Goal: Information Seeking & Learning: Learn about a topic

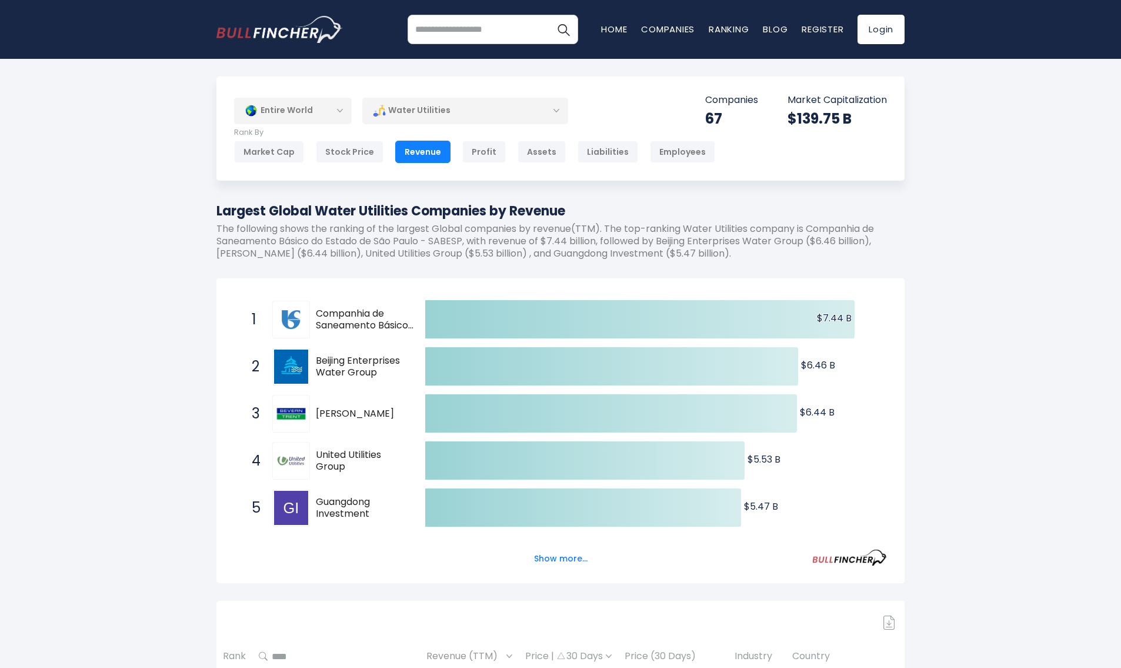
click at [559, 116] on div "Water Utilities" at bounding box center [465, 110] width 206 height 27
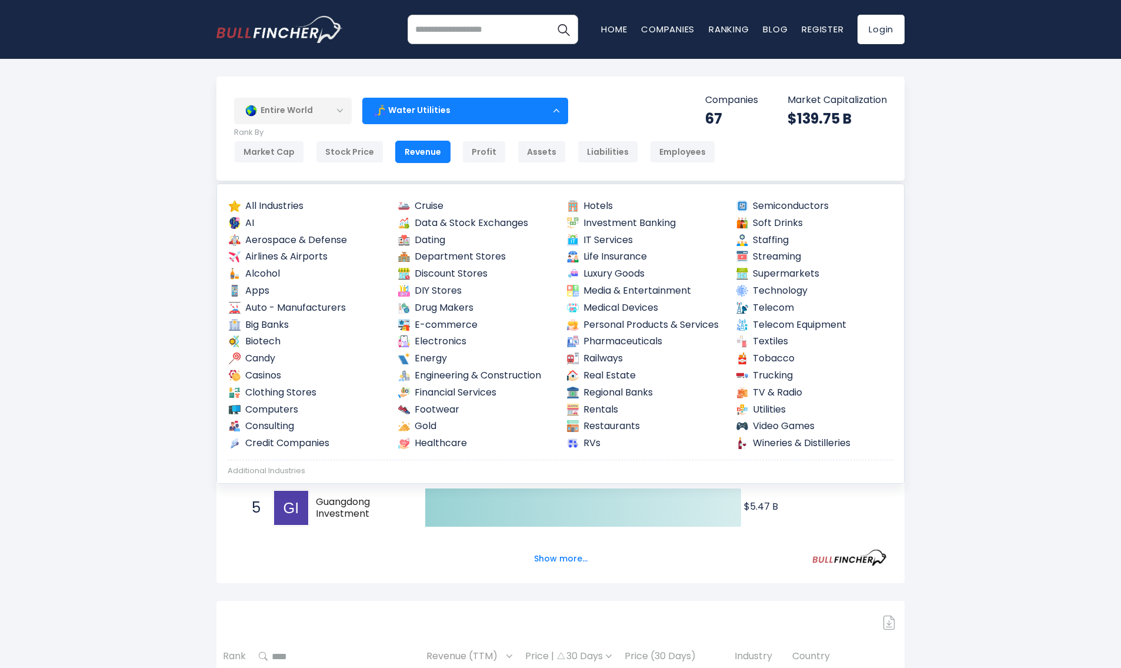
click at [559, 116] on div "Water Utilities" at bounding box center [465, 110] width 206 height 27
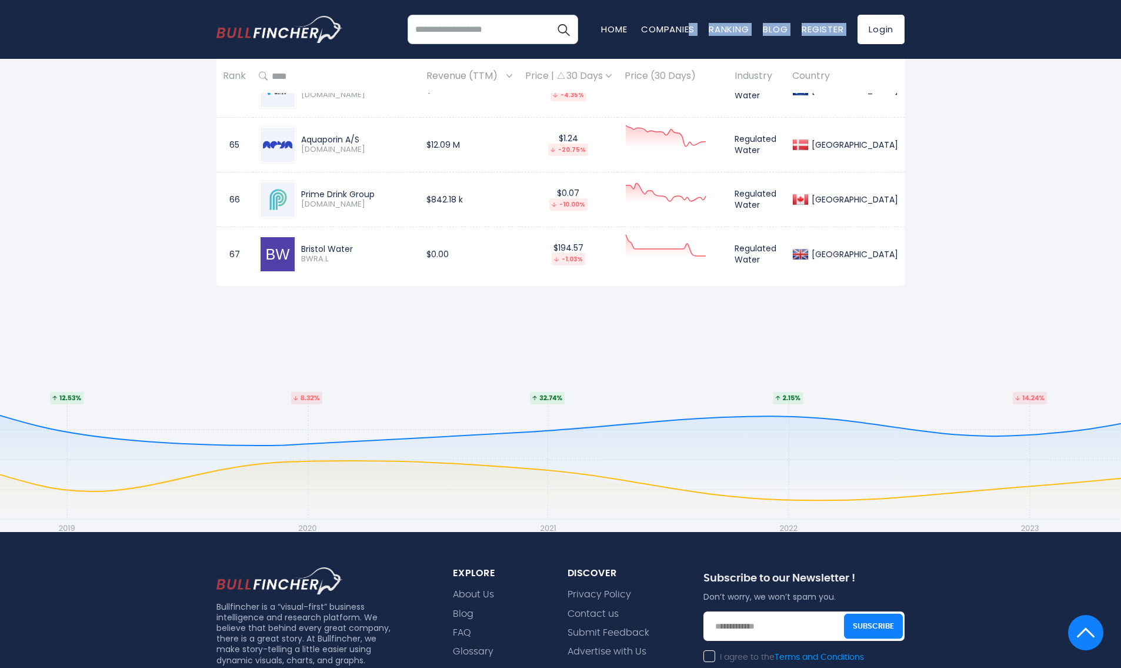
scroll to position [4074, 0]
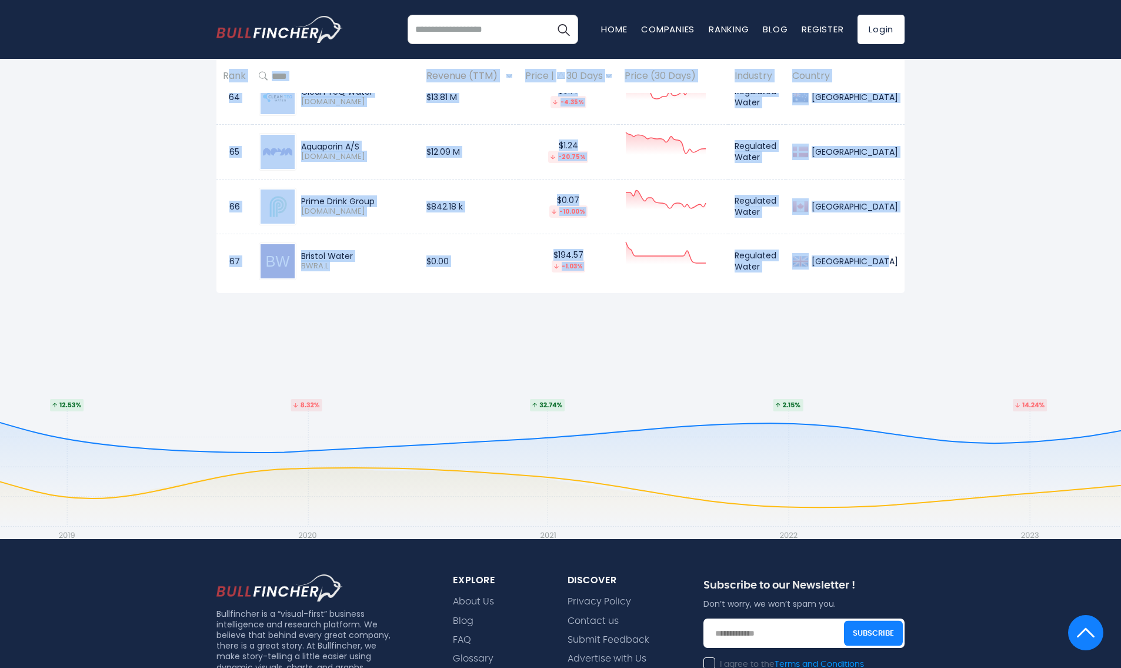
drag, startPoint x: 223, startPoint y: 259, endPoint x: 891, endPoint y: 258, distance: 667.5
copy table "Rank Revenue (TTM) Price | 30 Days Price (30 Days) Industry Country 1 Companhia…"
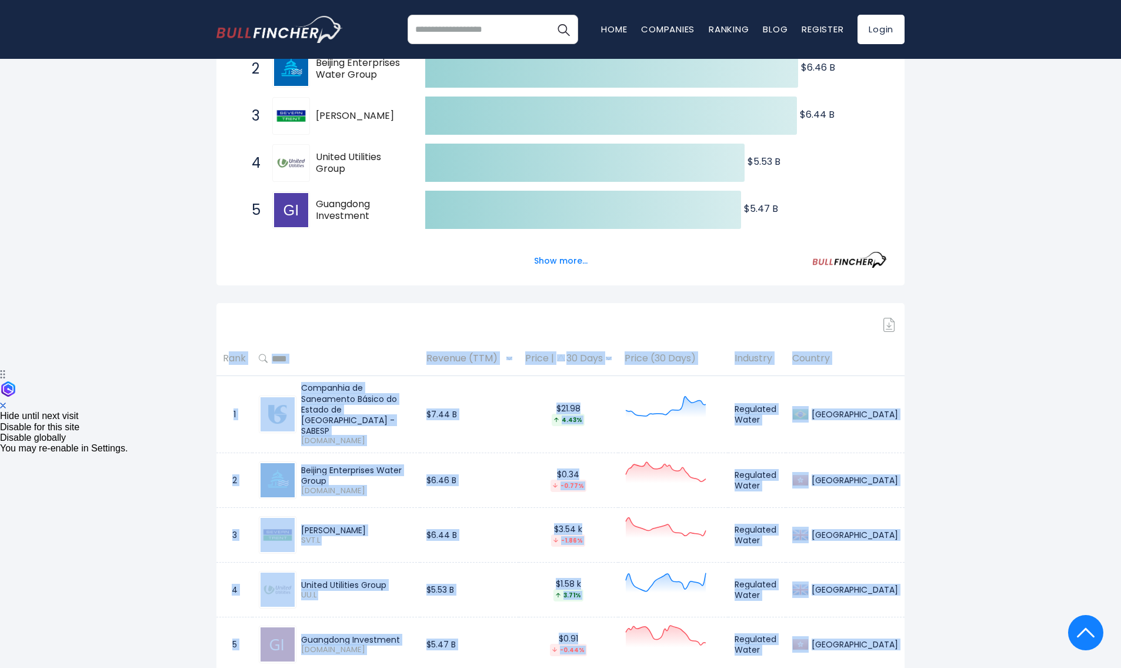
scroll to position [0, 0]
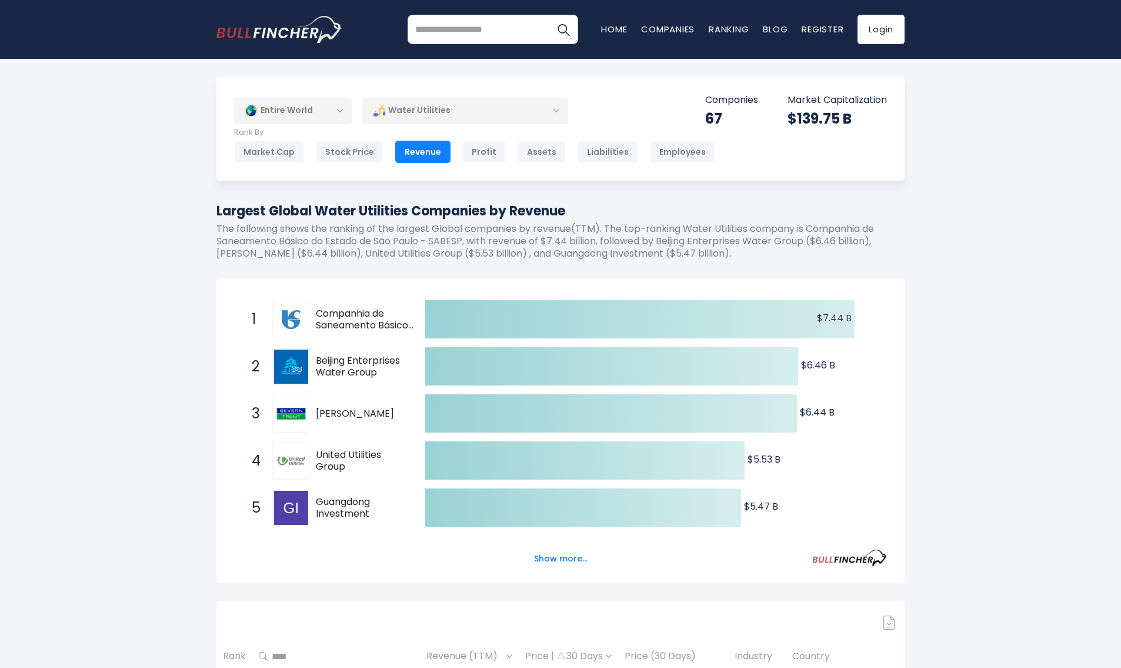
click at [510, 105] on div "Water Utilities" at bounding box center [465, 110] width 206 height 27
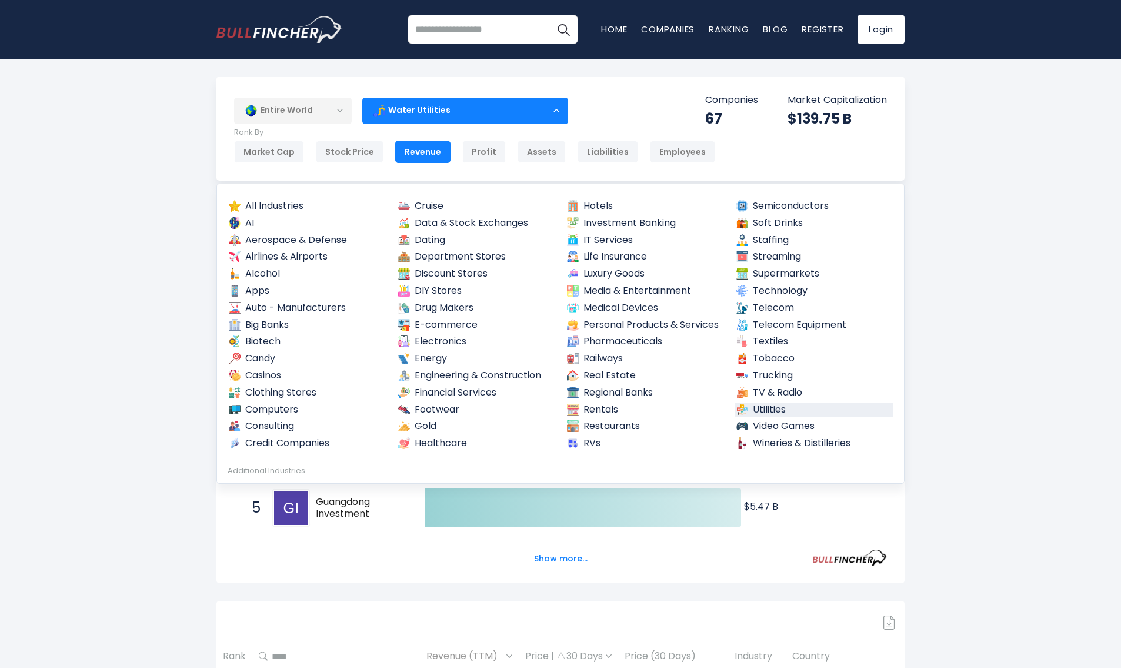
click at [753, 406] on link "Utilities" at bounding box center [814, 409] width 159 height 15
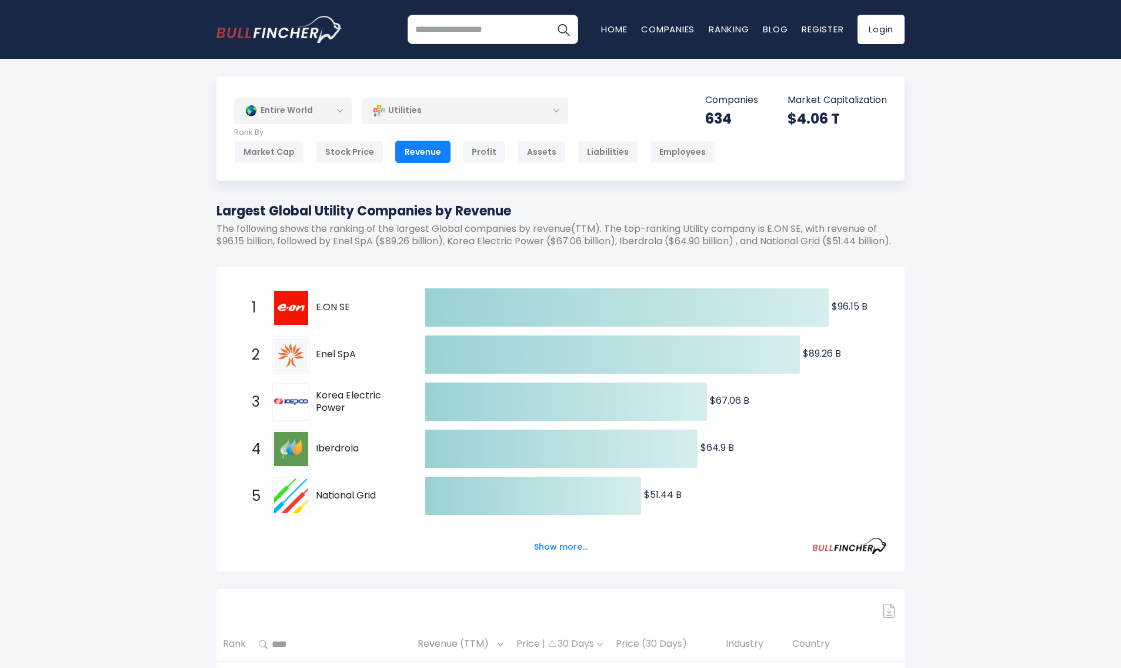
click at [518, 118] on div "Utilities" at bounding box center [465, 110] width 206 height 27
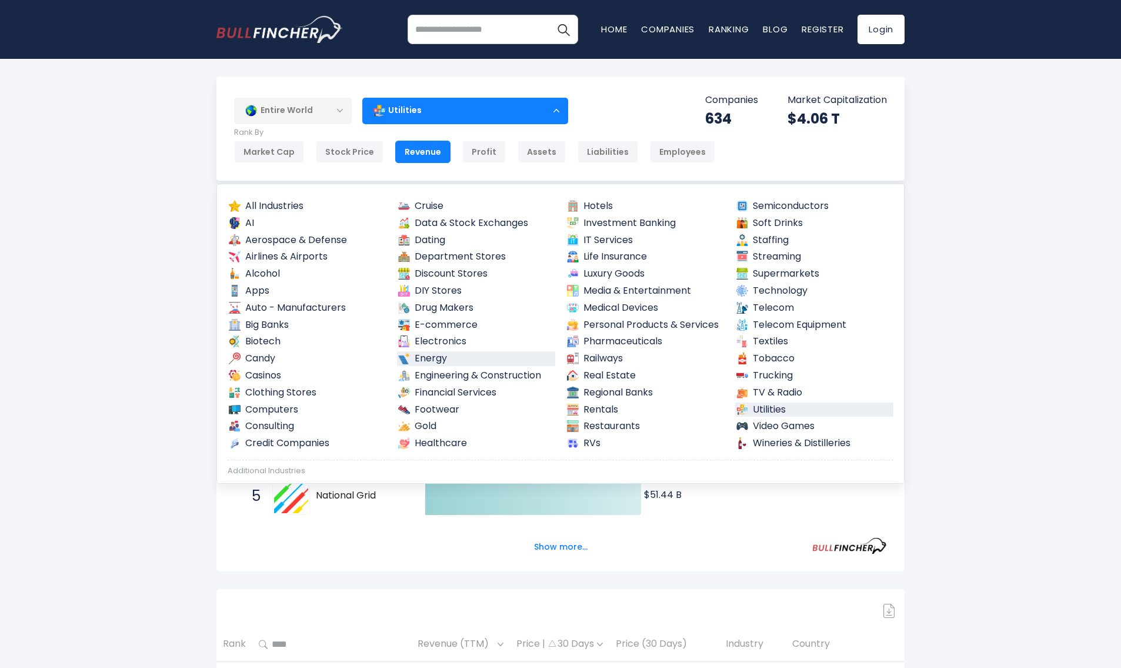
click at [430, 358] on link "Energy" at bounding box center [476, 358] width 159 height 15
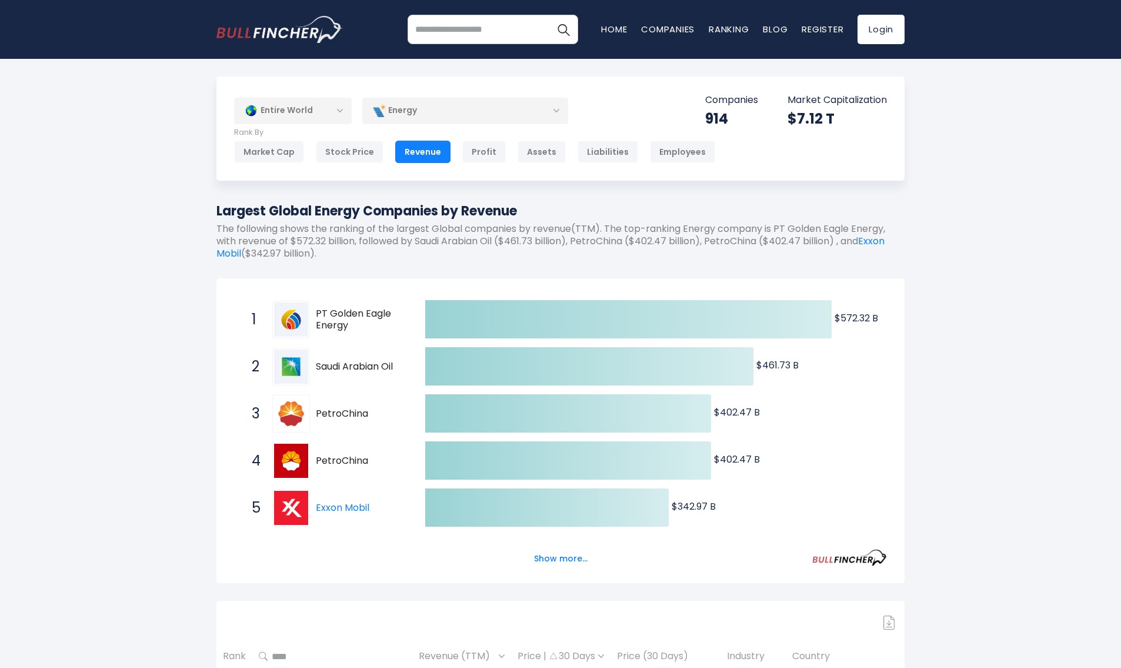
click at [422, 108] on div "Energy" at bounding box center [465, 110] width 206 height 27
